Goal: Task Accomplishment & Management: Use online tool/utility

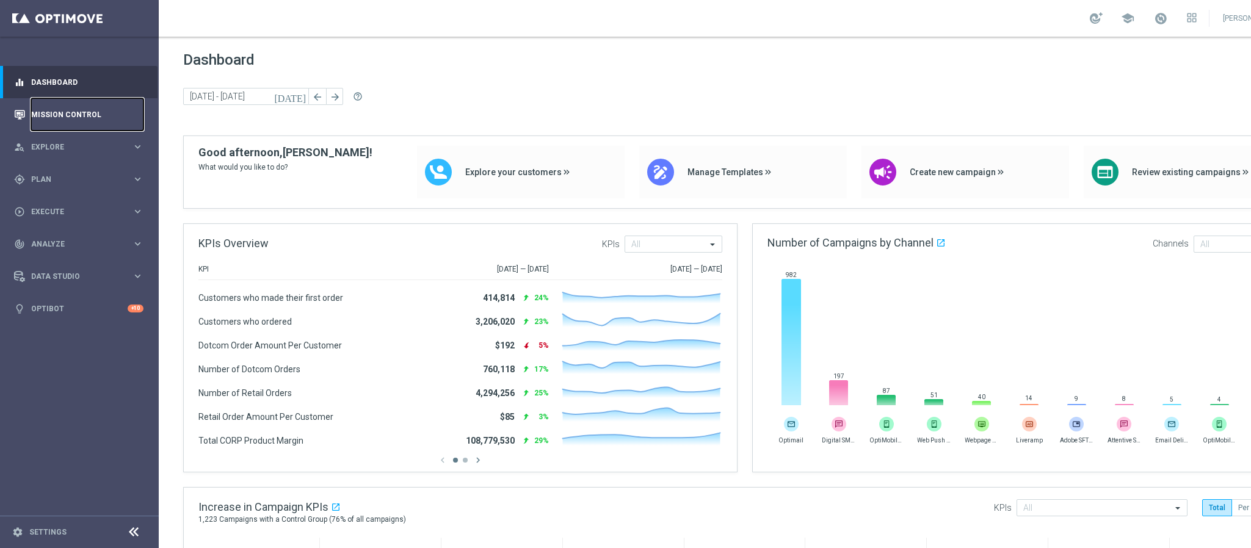
click at [90, 111] on link "Mission Control" at bounding box center [87, 114] width 112 height 32
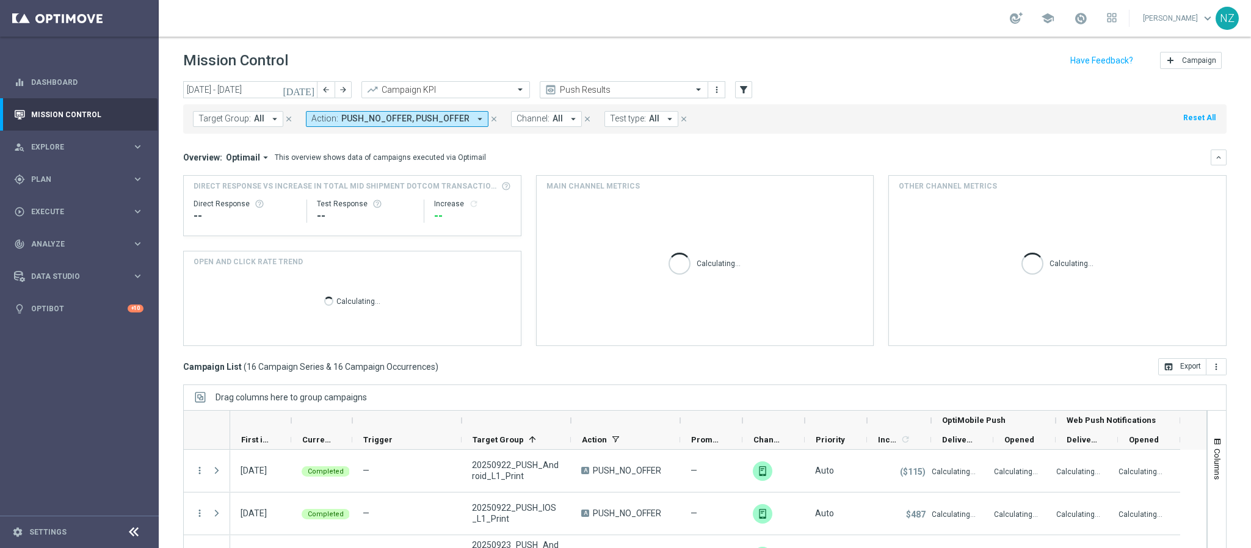
click at [648, 92] on input "text" at bounding box center [611, 90] width 131 height 10
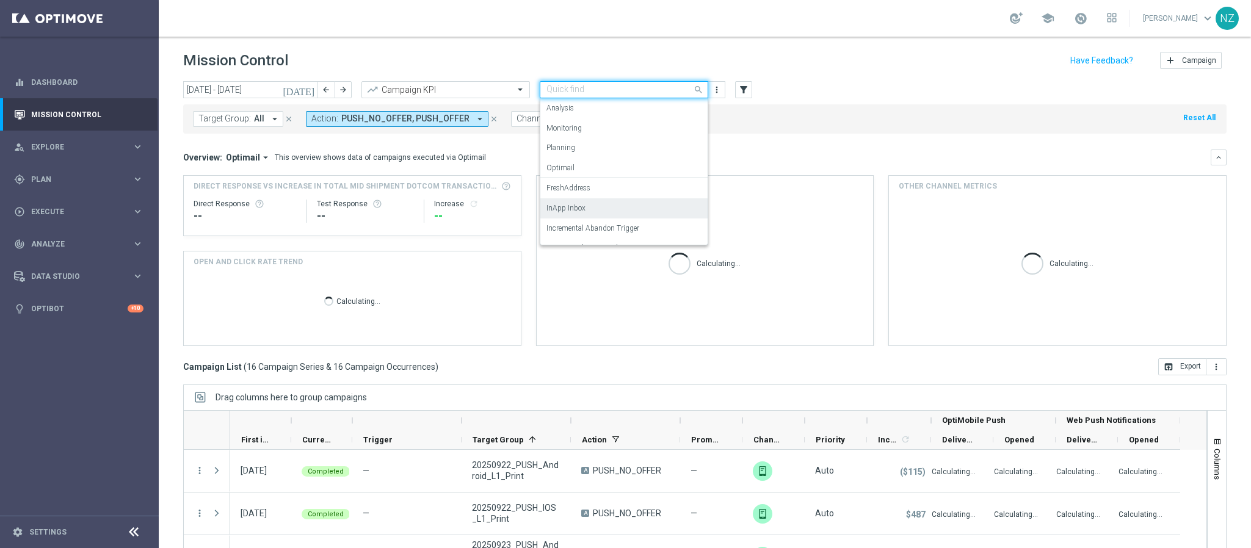
scroll to position [75, 0]
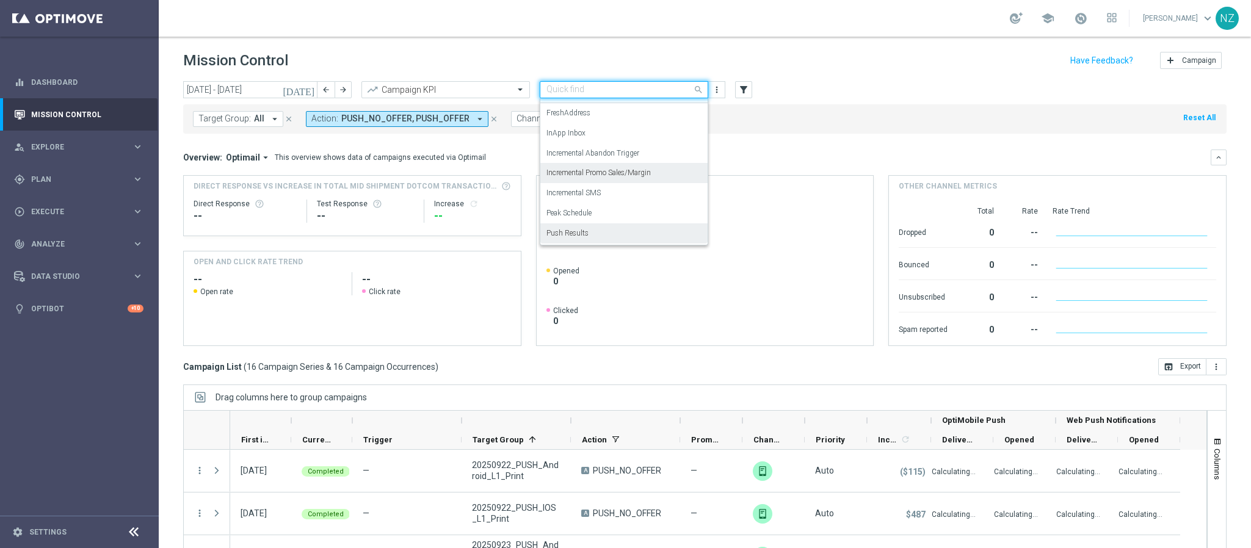
click at [611, 174] on label "Incremental Promo Sales/Margin" at bounding box center [598, 173] width 104 height 10
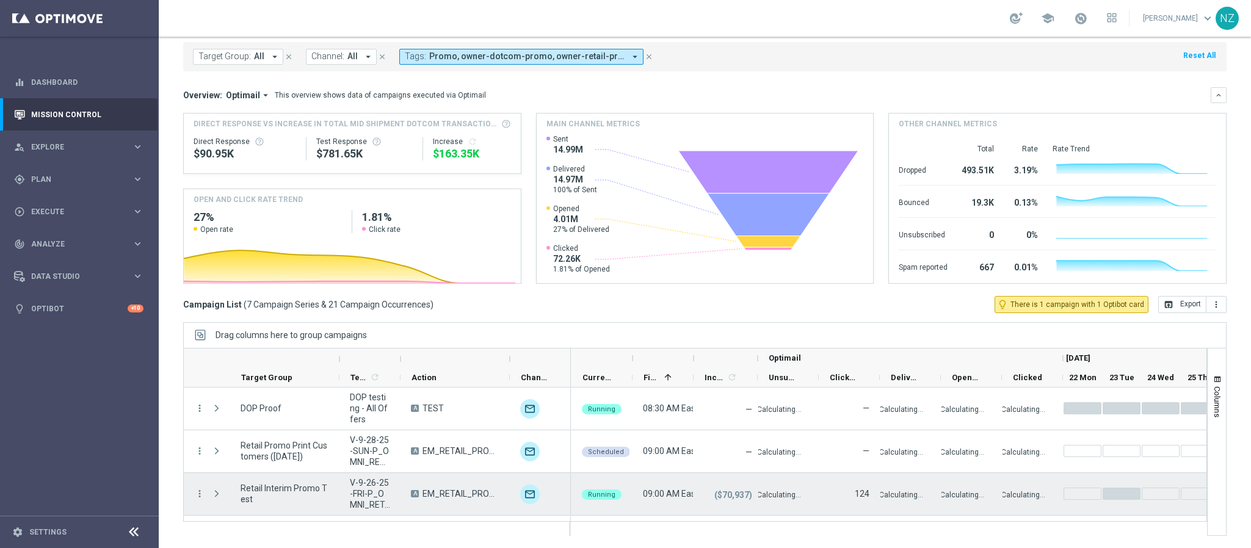
scroll to position [92, 0]
